Goal: Information Seeking & Learning: Learn about a topic

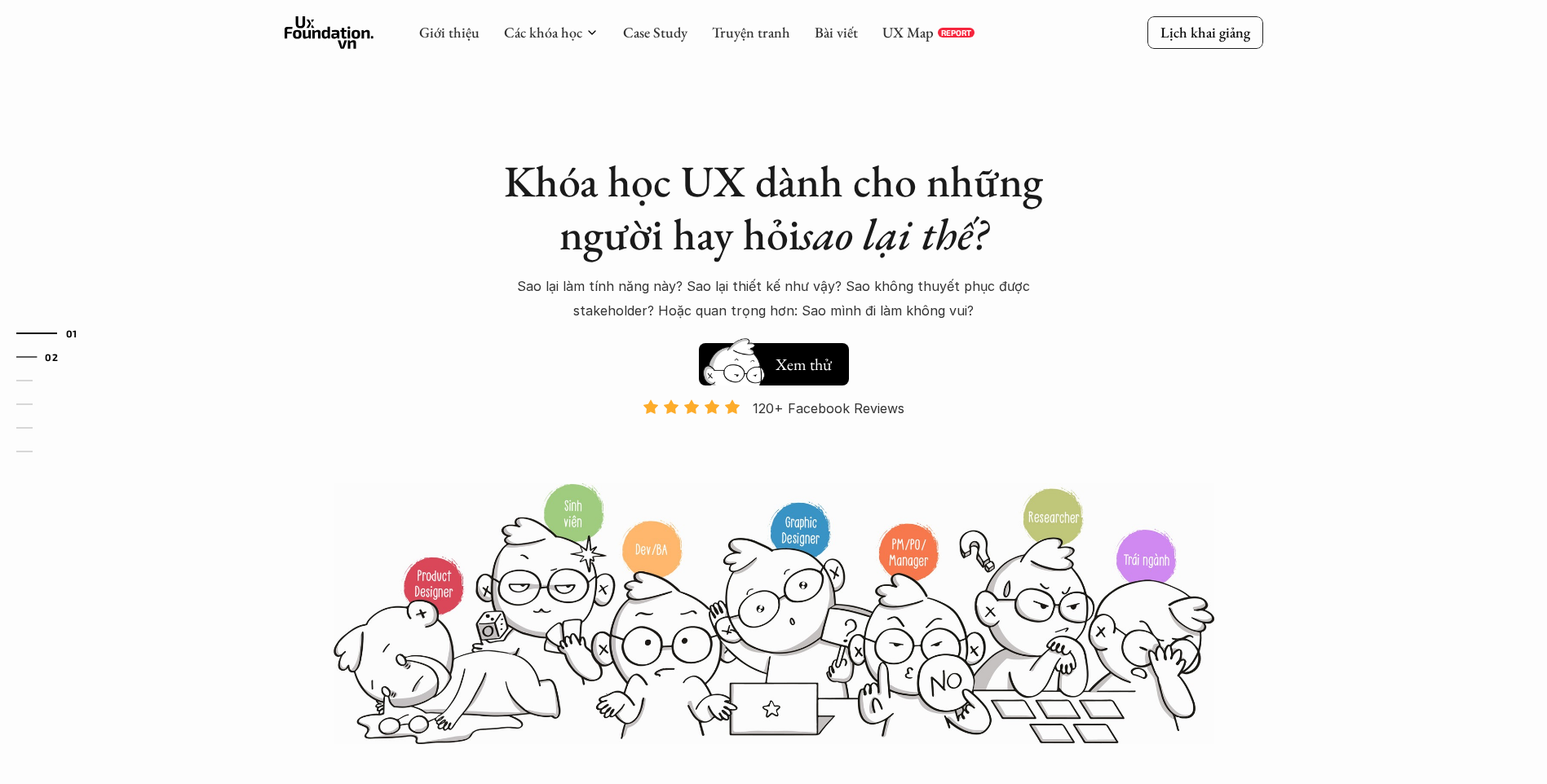
click at [17, 355] on link "02" at bounding box center [55, 356] width 77 height 19
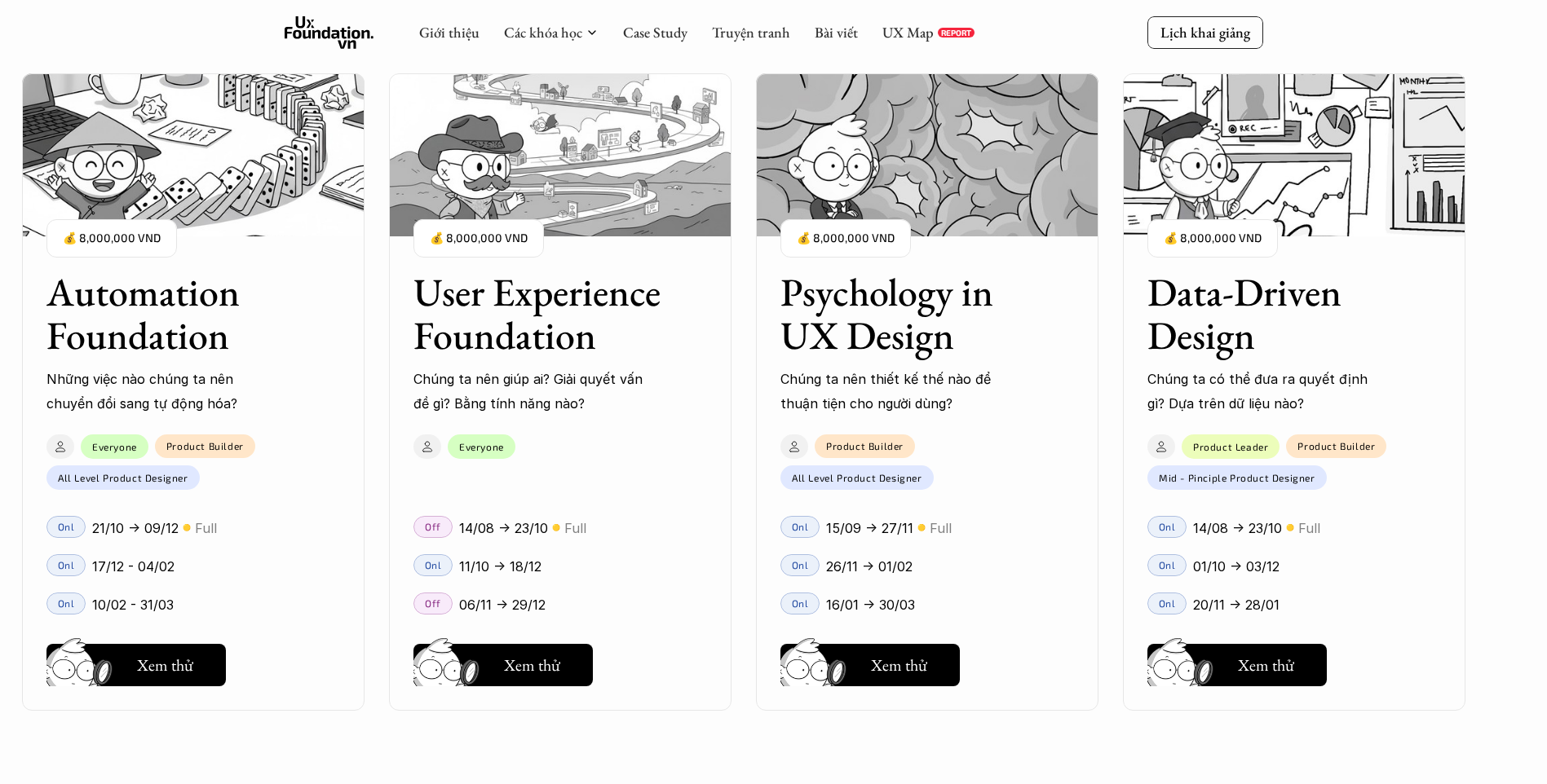
scroll to position [1789, 0]
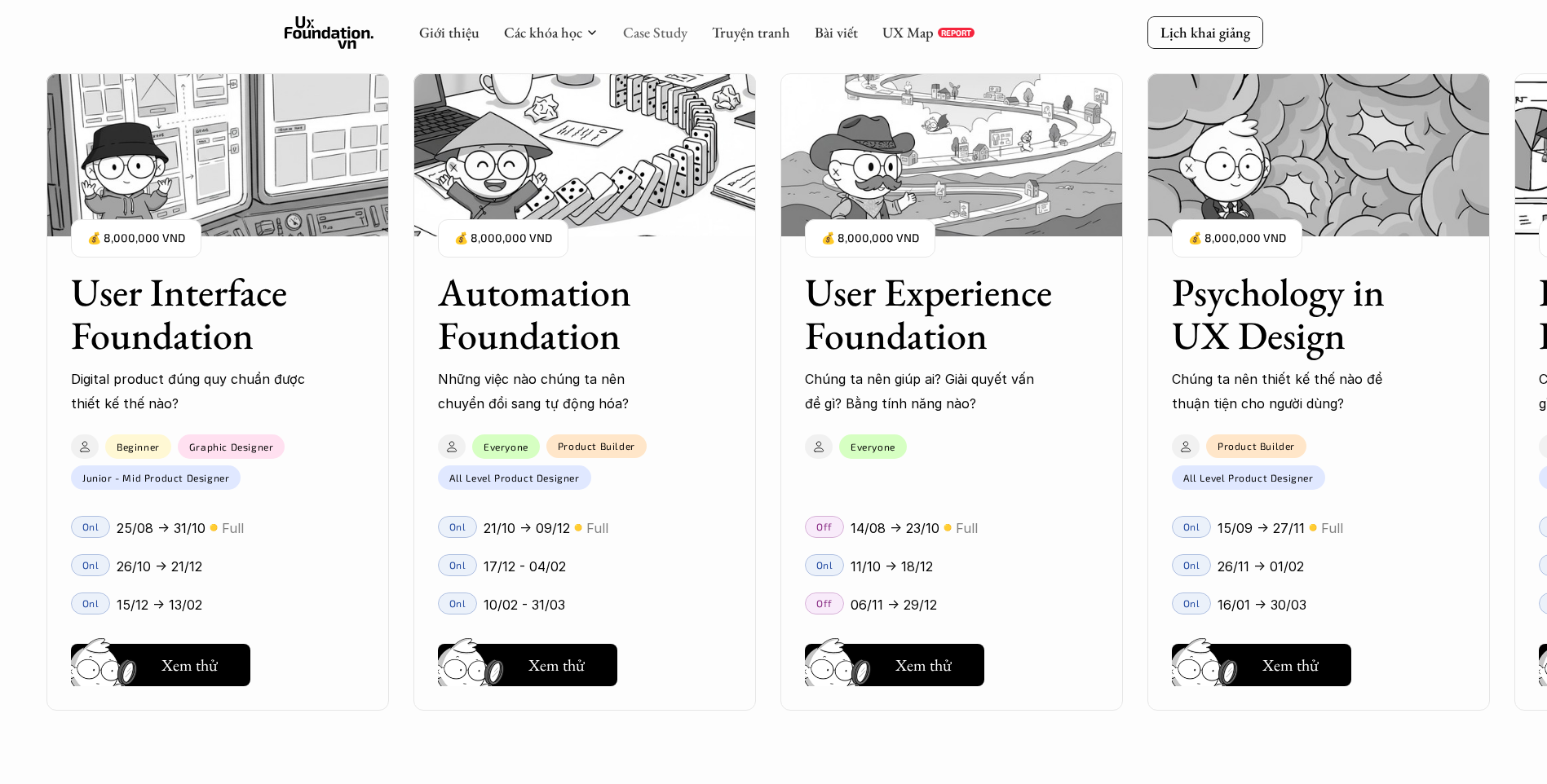
click at [666, 38] on link "Case Study" at bounding box center [655, 32] width 65 height 18
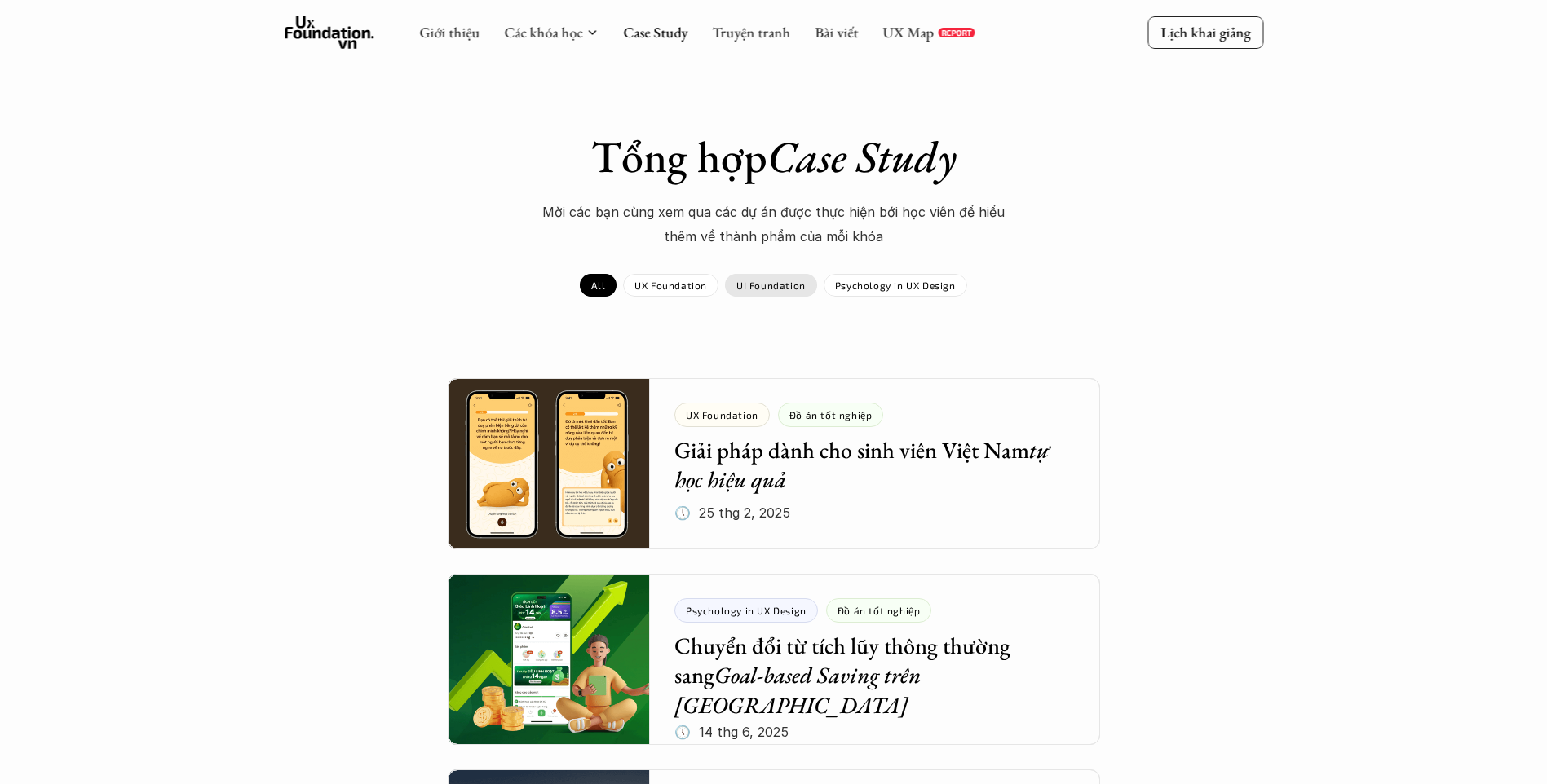
click at [758, 288] on p "UI Foundation" at bounding box center [771, 285] width 70 height 12
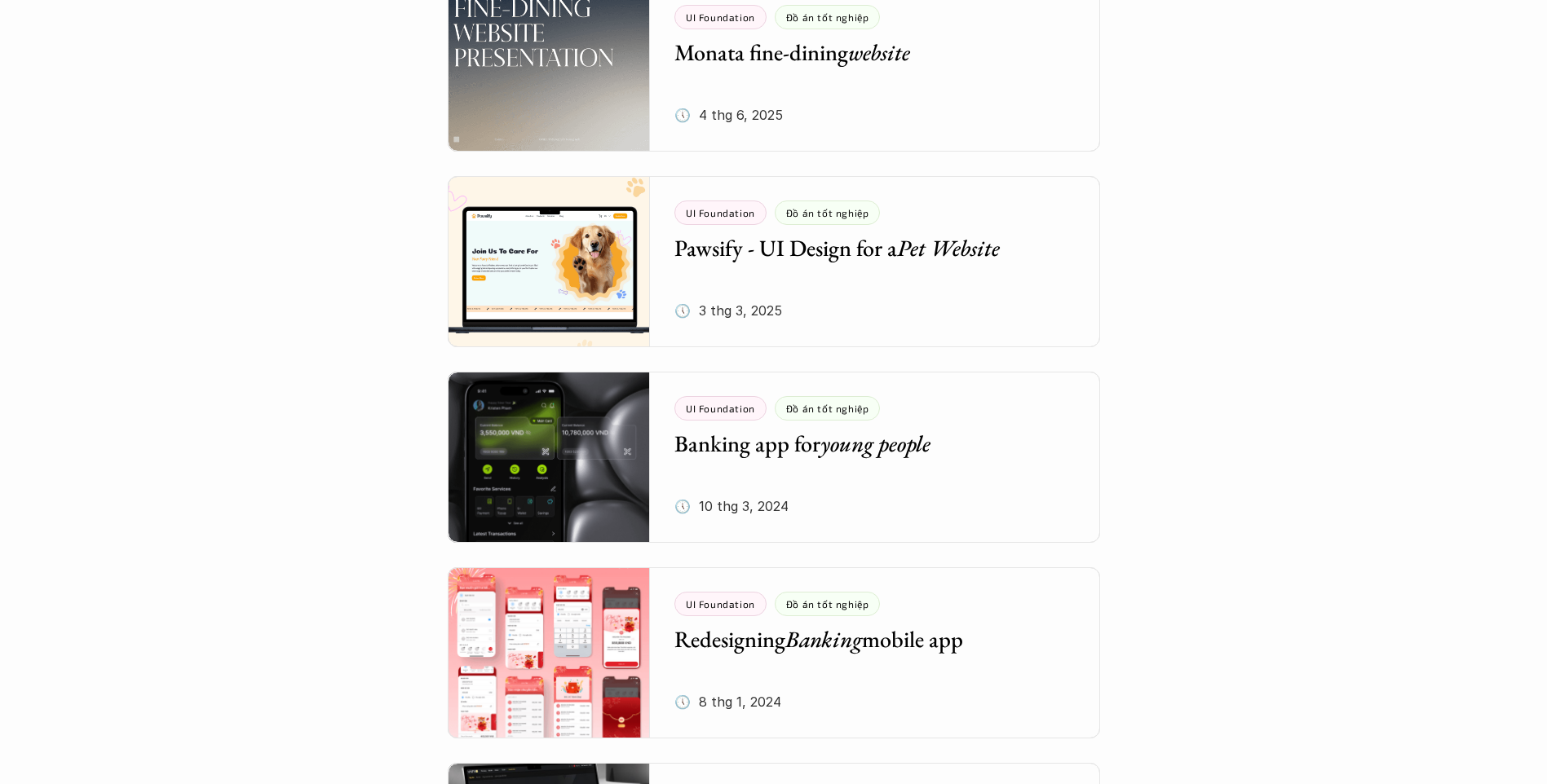
scroll to position [652, 0]
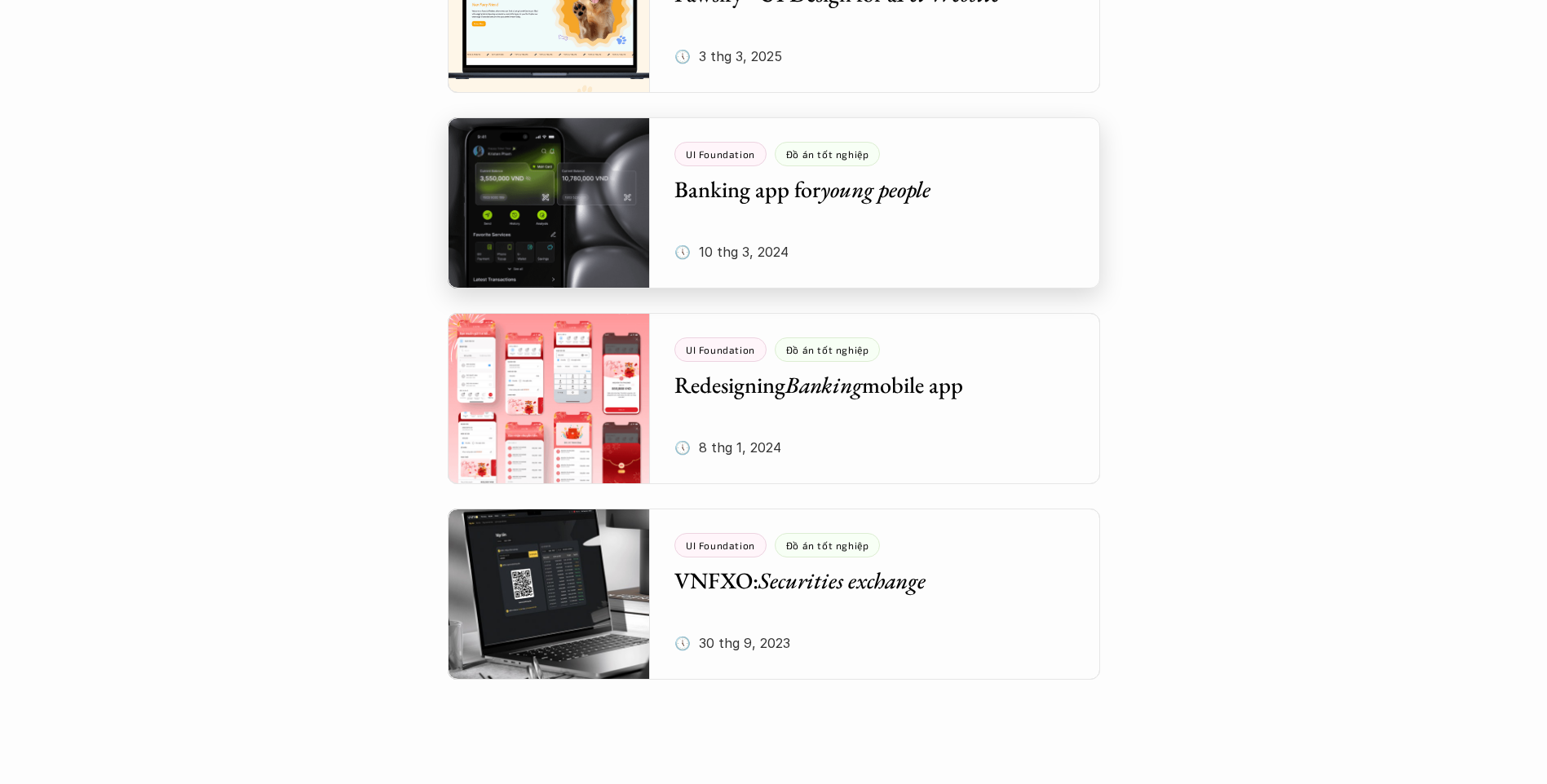
click at [581, 221] on div at bounding box center [774, 203] width 653 height 171
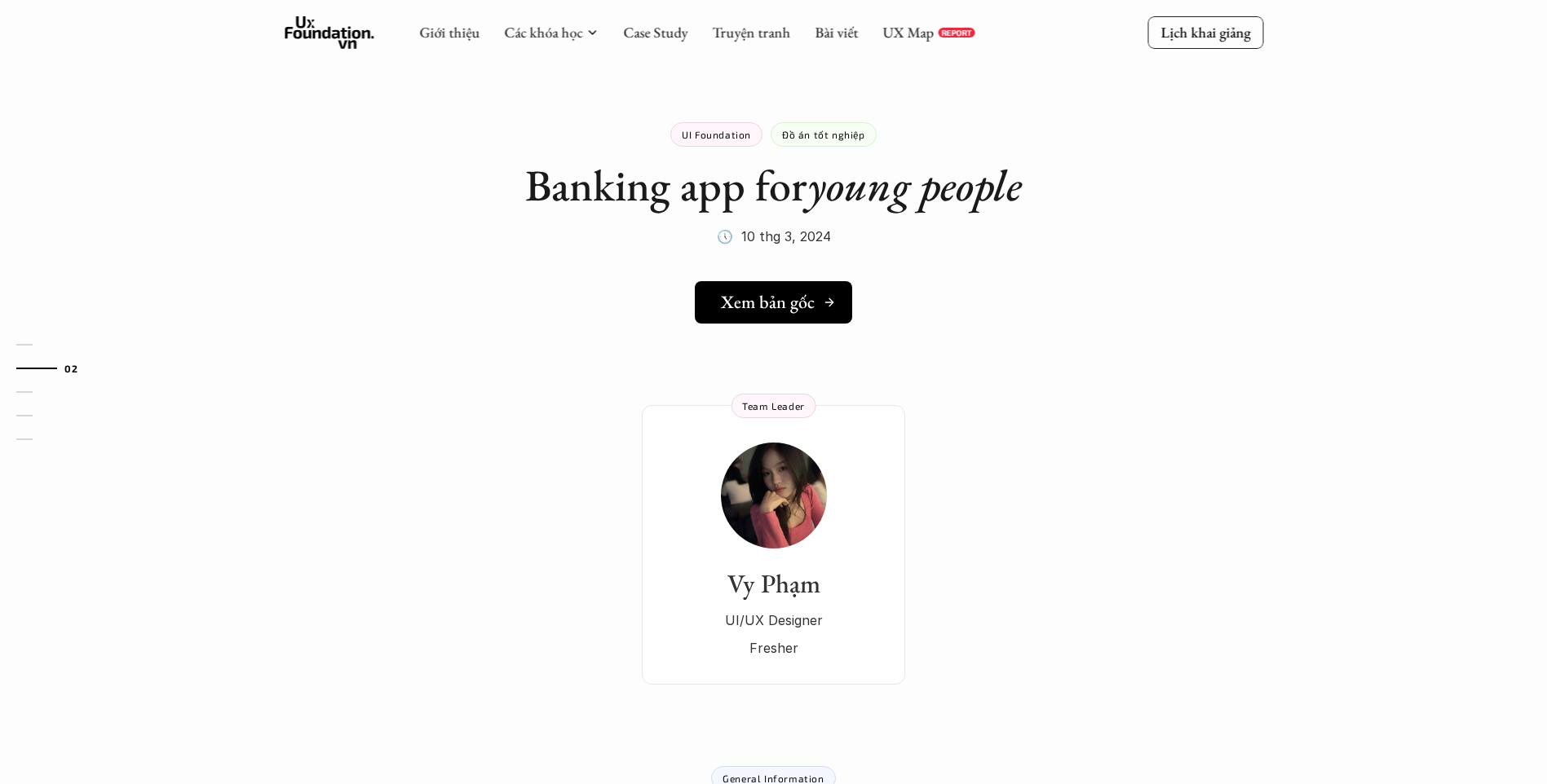
click at [775, 287] on link "Xem bản gốc" at bounding box center [774, 302] width 158 height 43
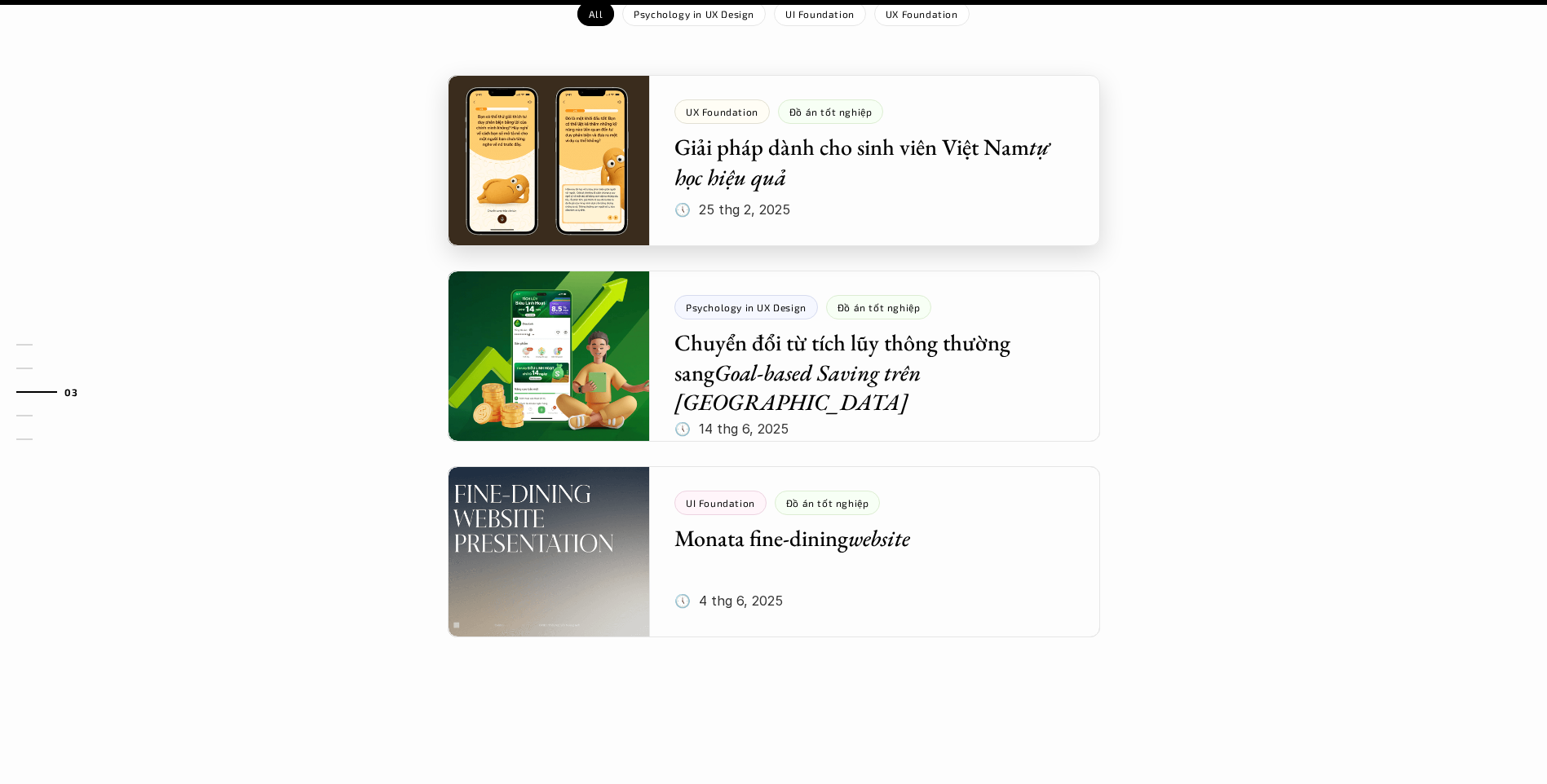
scroll to position [1875, 0]
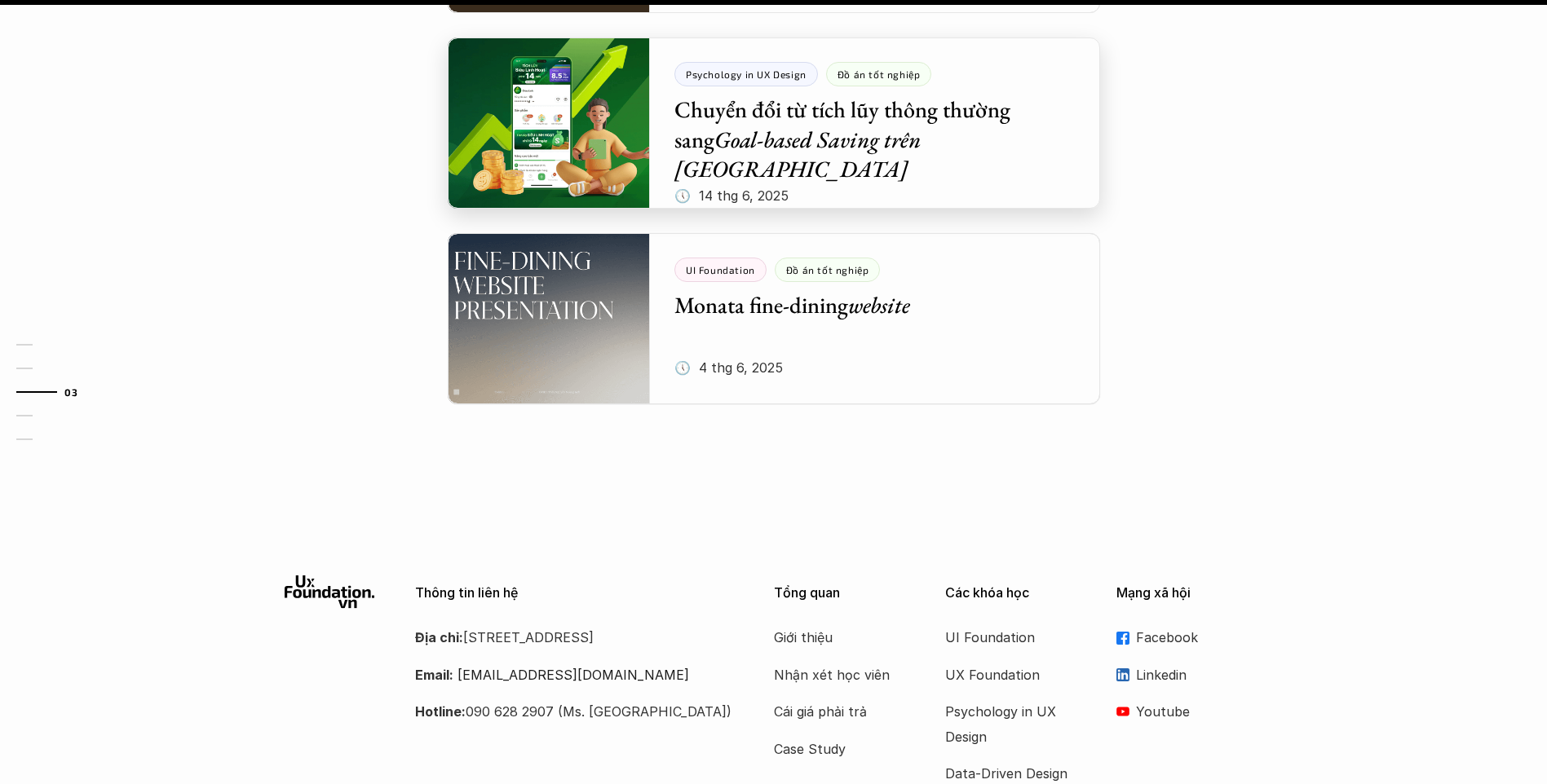
click at [861, 149] on div at bounding box center [774, 123] width 653 height 171
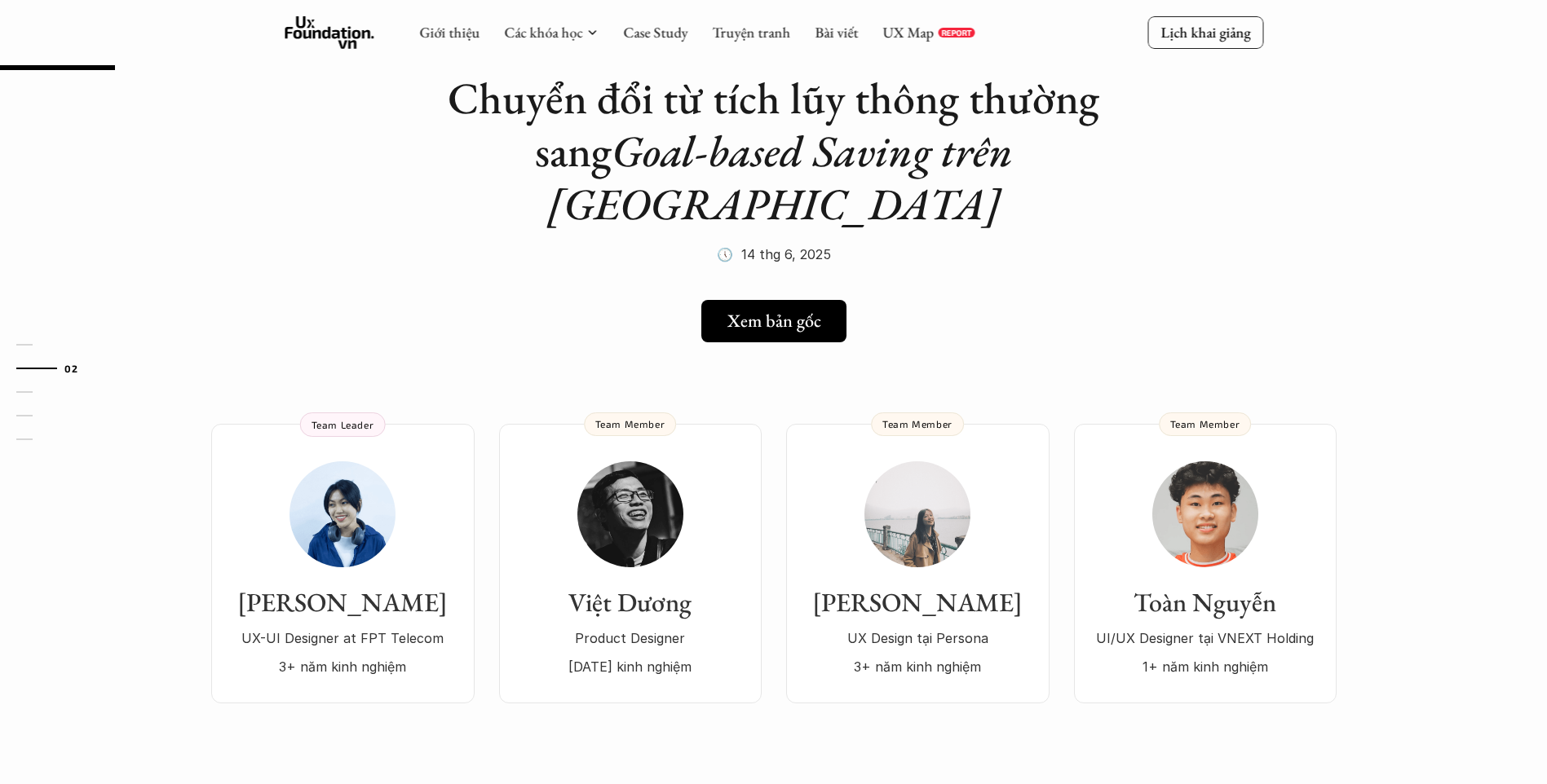
scroll to position [81, 0]
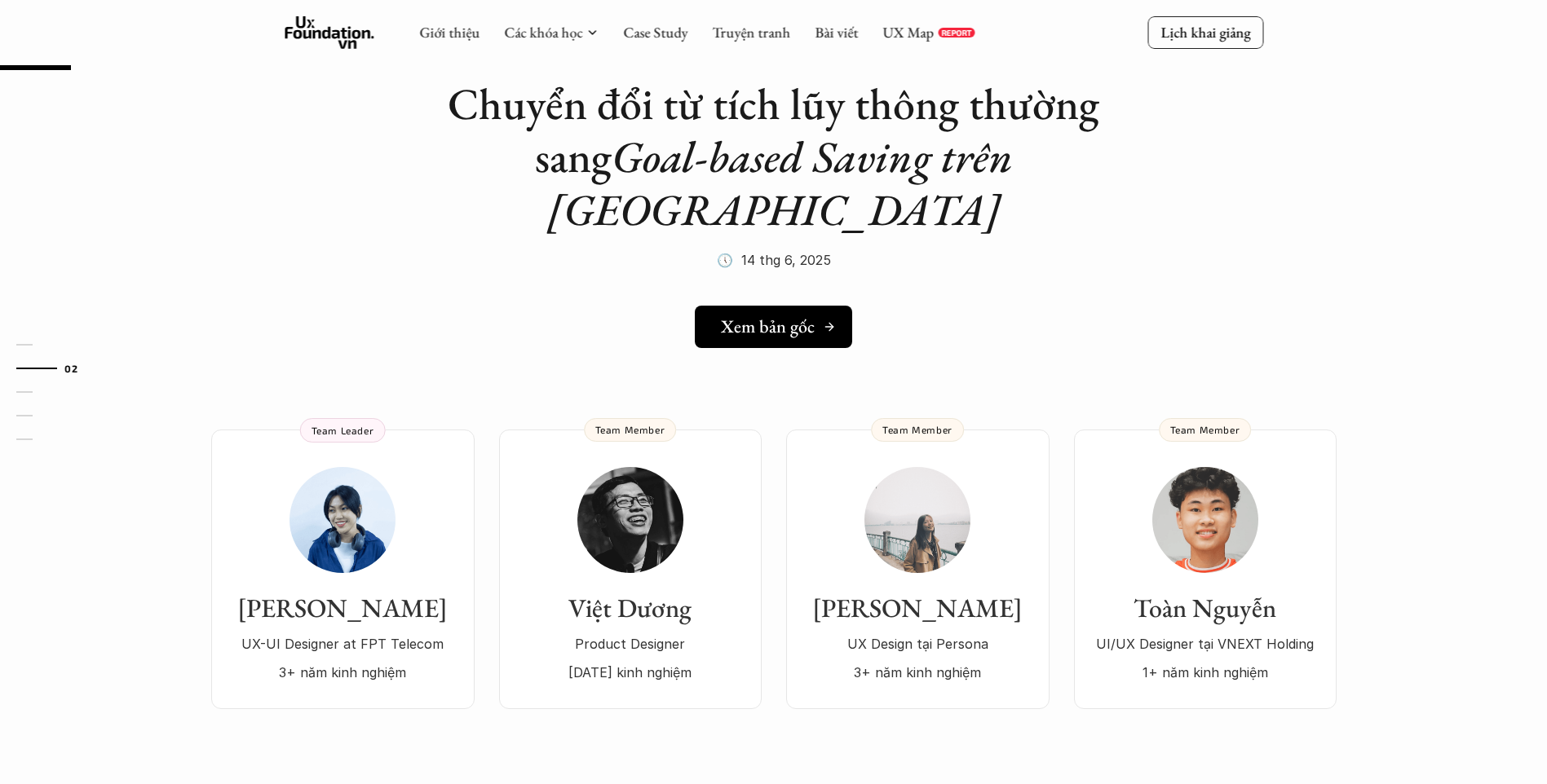
click at [774, 316] on h5 "Xem bản gốc" at bounding box center [768, 326] width 94 height 21
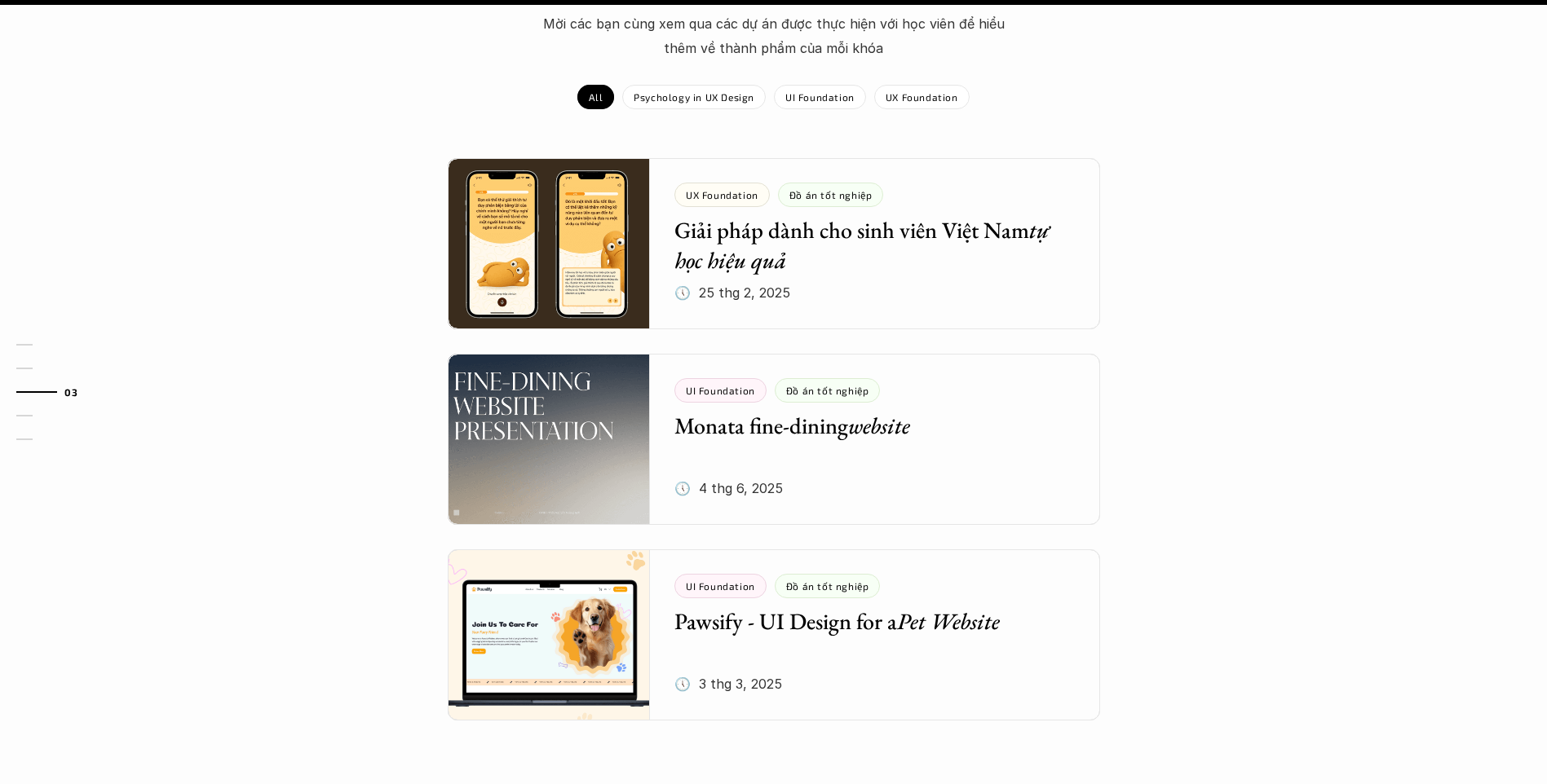
scroll to position [1956, 0]
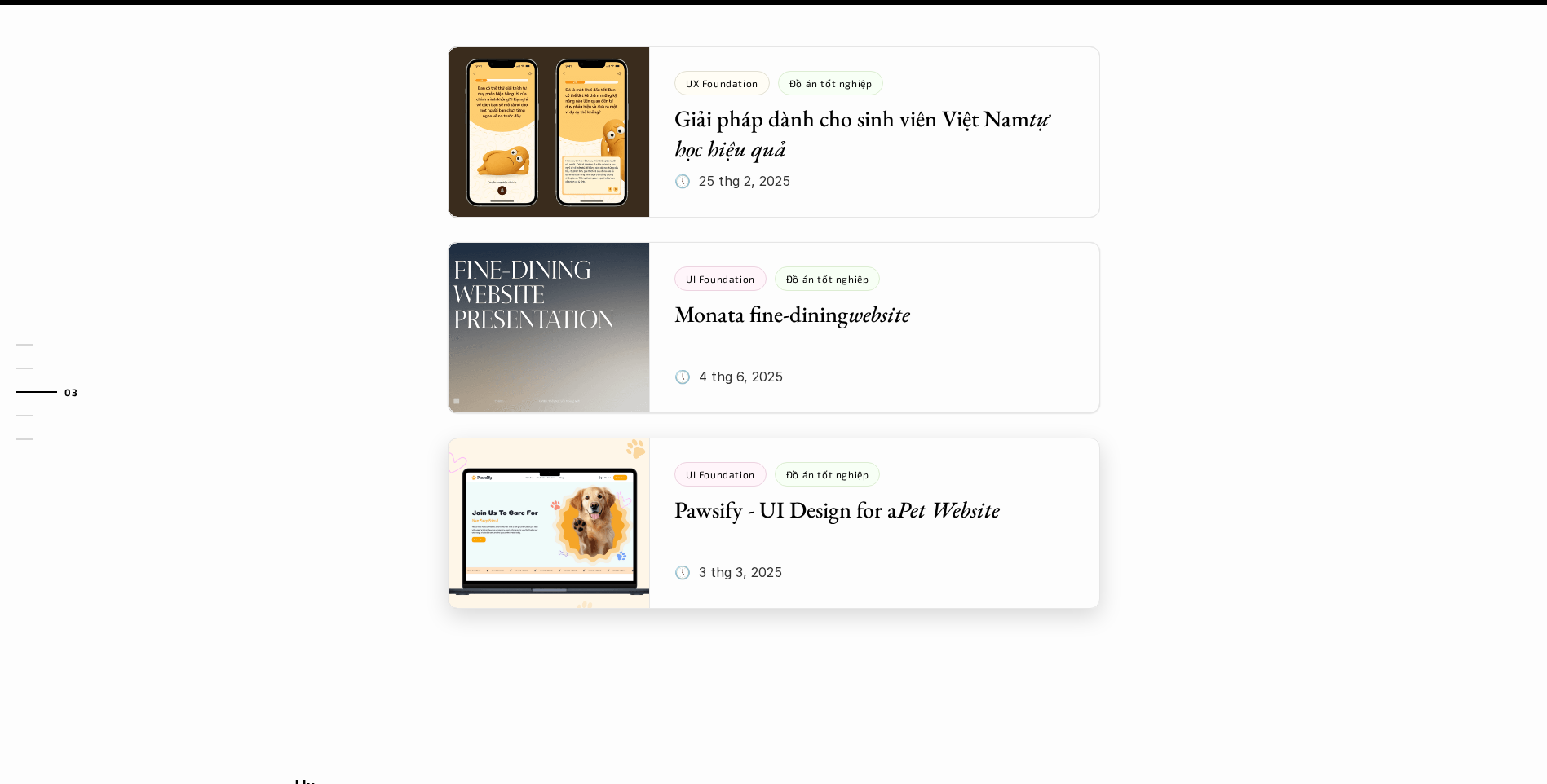
click at [728, 438] on div at bounding box center [774, 523] width 653 height 171
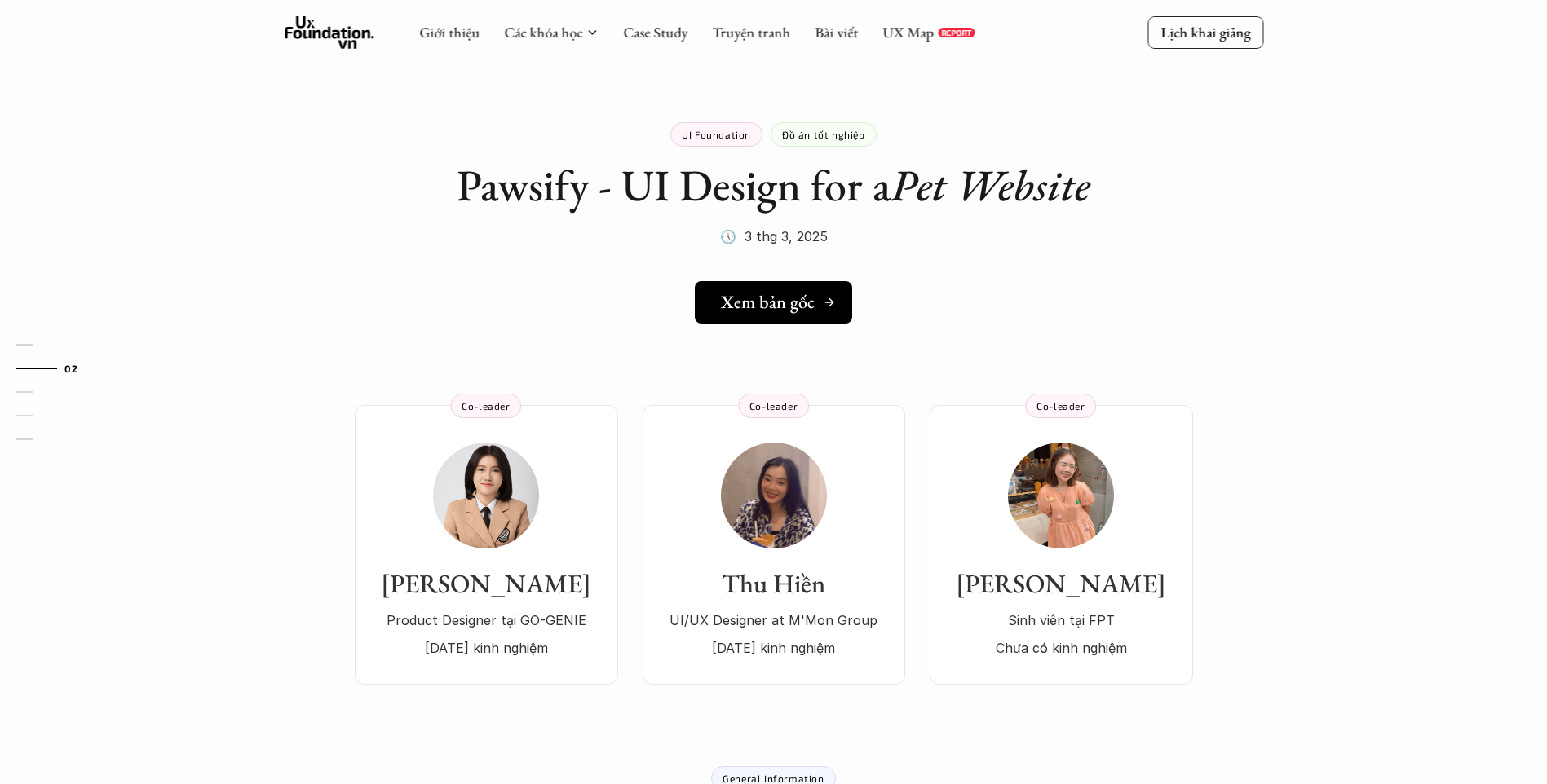
click at [806, 305] on h5 "Xem bản gốc" at bounding box center [768, 302] width 94 height 21
